Goal: Find contact information: Obtain details needed to contact an individual or organization

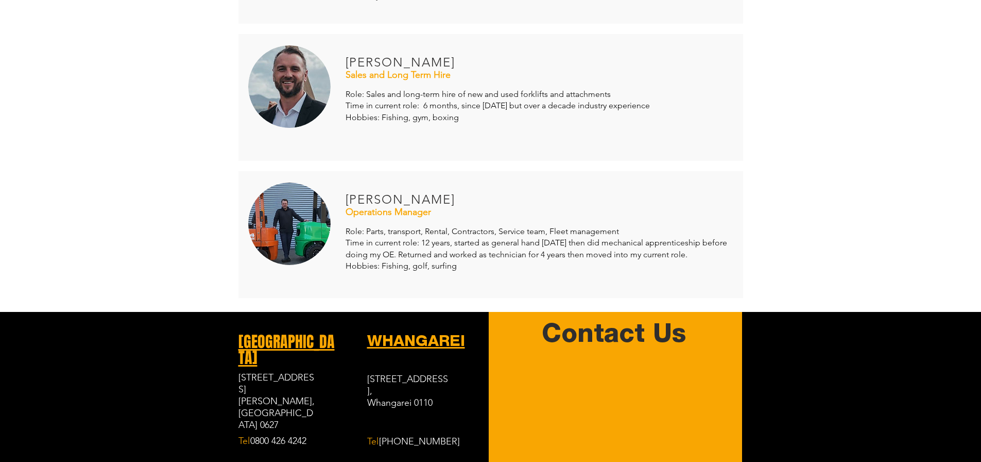
click at [291, 232] on img at bounding box center [289, 223] width 82 height 82
click at [400, 249] on span "Time in current role: 12 years, started as general hand [DATE] then did mechani…" at bounding box center [537, 247] width 382 height 21
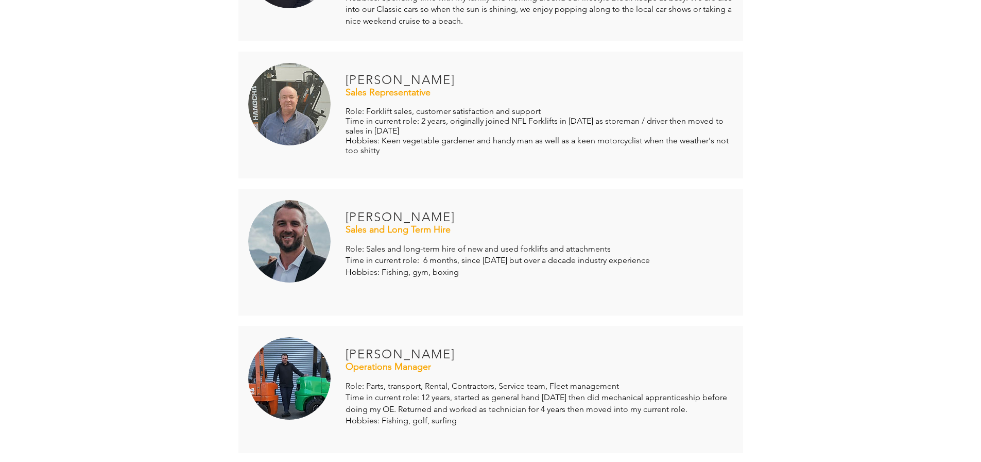
click at [398, 321] on div "Managing Director [PERSON_NAME] Role: Financial management, strategy, general o…" at bounding box center [490, 46] width 515 height 822
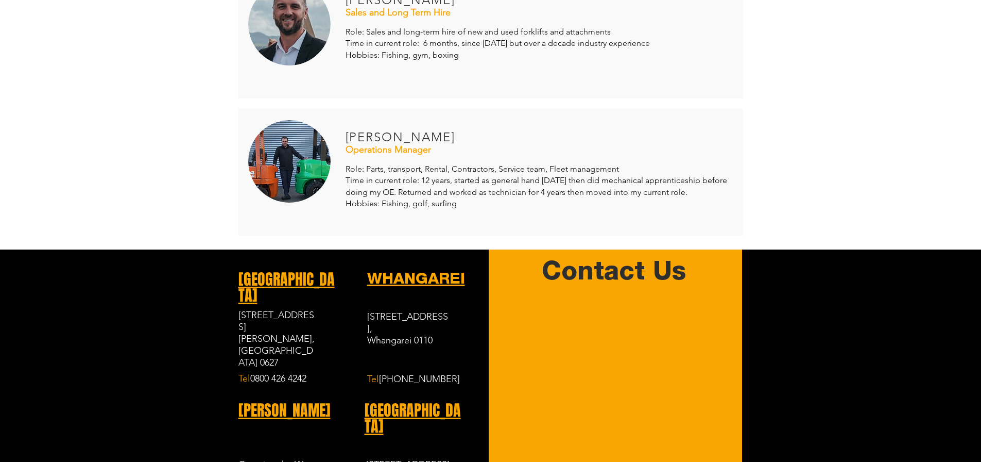
scroll to position [876, 0]
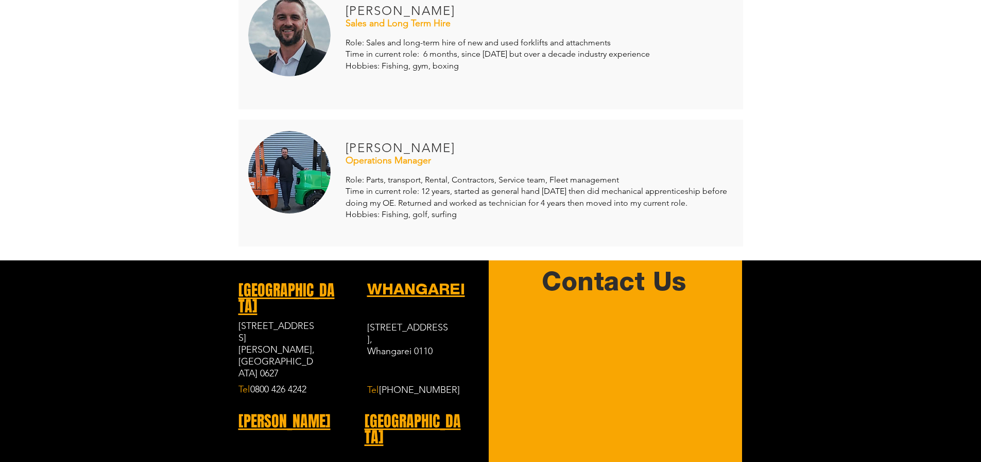
drag, startPoint x: 314, startPoint y: 338, endPoint x: 267, endPoint y: 338, distance: 46.9
click at [267, 383] on p "0800 426 4242" at bounding box center [291, 389] width 83 height 13
click at [322, 383] on p "0800 426 4242" at bounding box center [291, 389] width 83 height 13
drag, startPoint x: 315, startPoint y: 340, endPoint x: 253, endPoint y: 342, distance: 61.4
click at [253, 383] on p "0800 426 4242" at bounding box center [291, 389] width 83 height 13
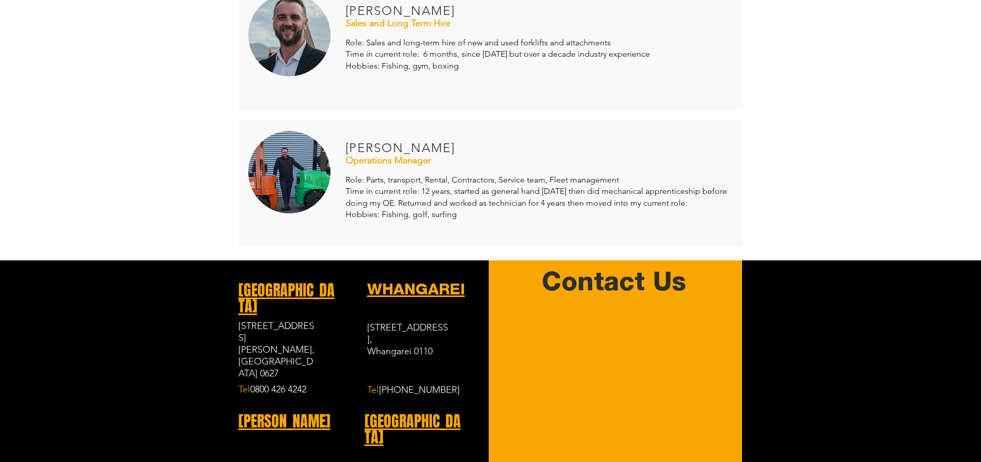
copy span "0800 426 4242"
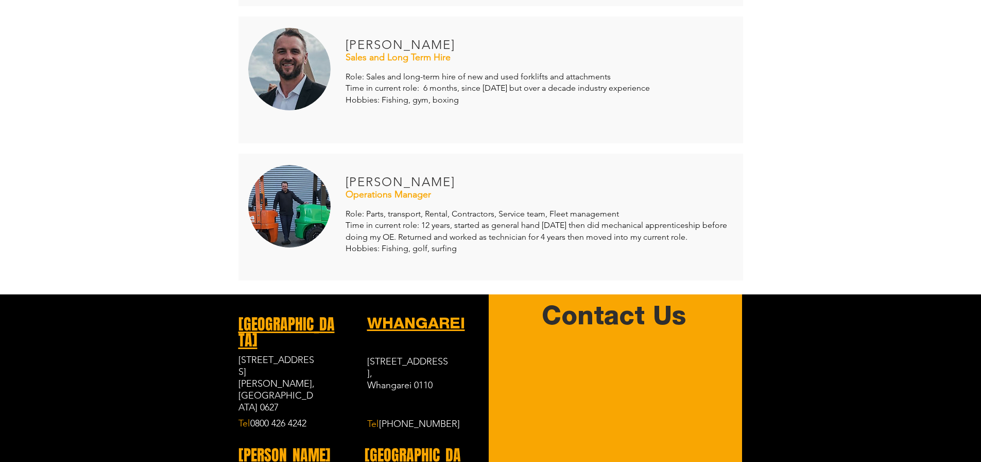
scroll to position [927, 0]
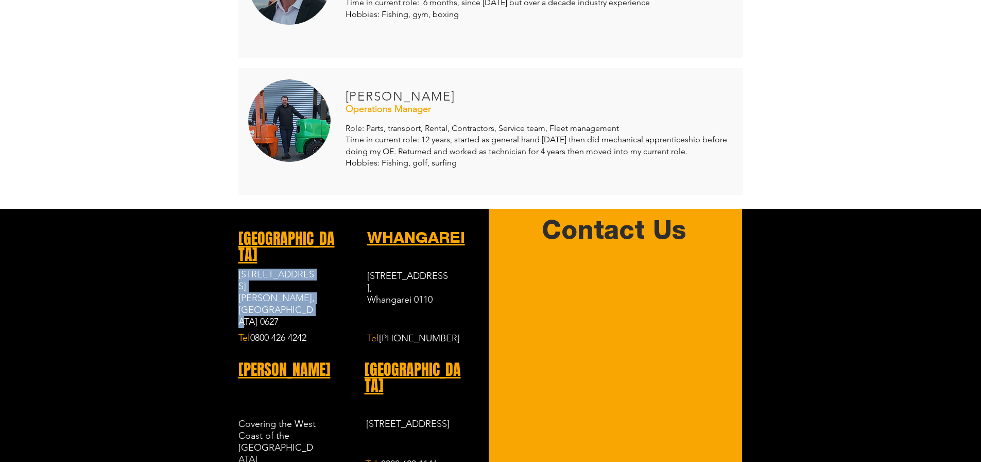
drag, startPoint x: 238, startPoint y: 256, endPoint x: 308, endPoint y: 266, distance: 70.3
copy div "[STREET_ADDRESS][PERSON_NAME]"
click at [259, 304] on span "[GEOGRAPHIC_DATA] 0627" at bounding box center [276, 315] width 75 height 23
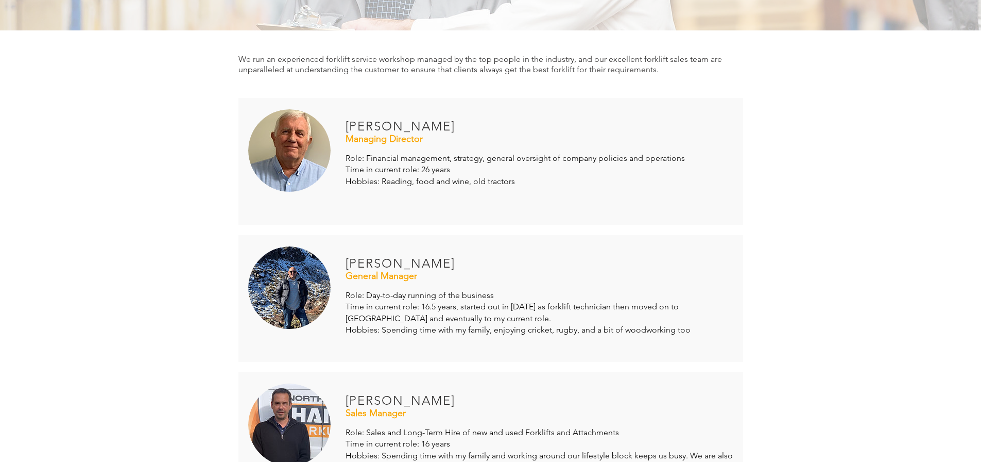
scroll to position [206, 0]
